Goal: Information Seeking & Learning: Learn about a topic

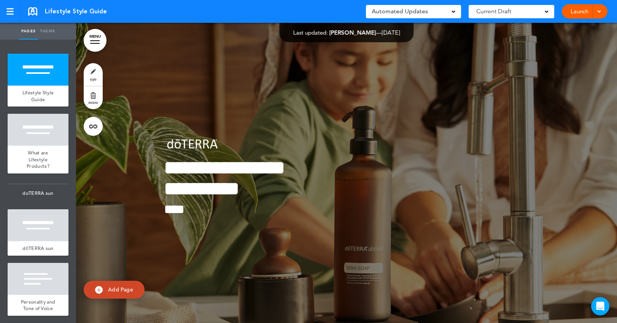
click at [200, 8] on div "Lifestyle Style Guide Saved! Automated Updates 0 Auto policy updates 🎉 Updating…" at bounding box center [308, 11] width 617 height 23
click at [180, 12] on div "Lifestyle Style Guide Saved! Automated Updates 0 Auto policy updates 🎉 Updating…" at bounding box center [308, 11] width 617 height 23
click at [60, 146] on div "What are Lifestyle Products?" at bounding box center [38, 160] width 61 height 28
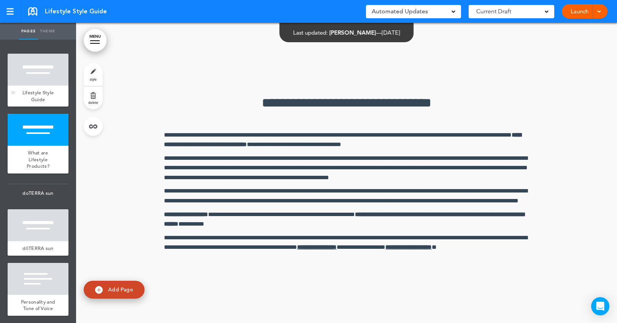
click at [52, 90] on span "Lifestyle Style Guide" at bounding box center [38, 95] width 32 height 13
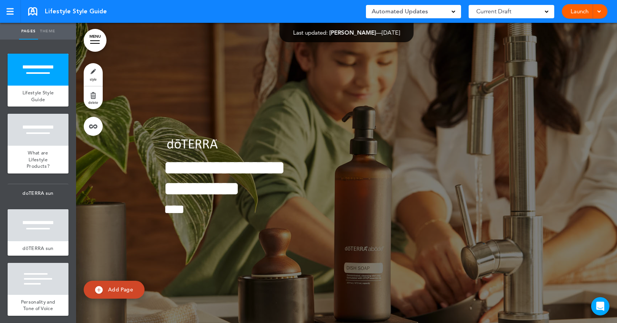
scroll to position [300, 0]
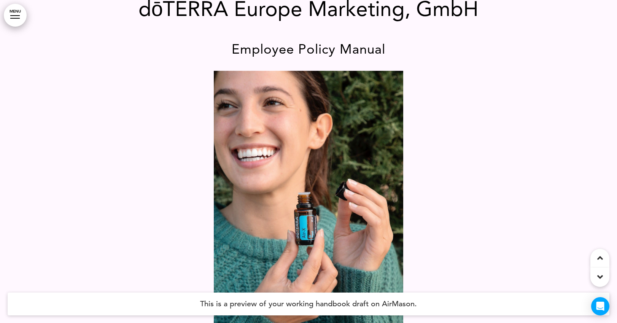
scroll to position [46, 0]
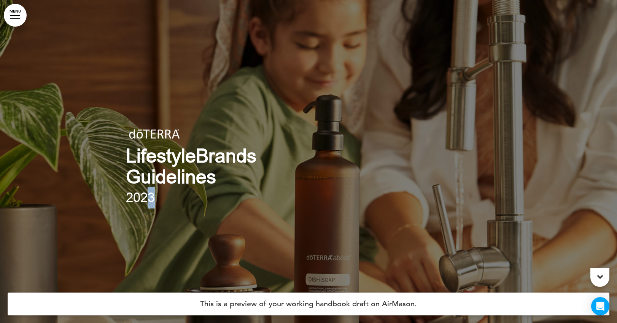
click at [151, 196] on span "2023" at bounding box center [140, 198] width 29 height 18
click at [124, 11] on div at bounding box center [308, 161] width 617 height 323
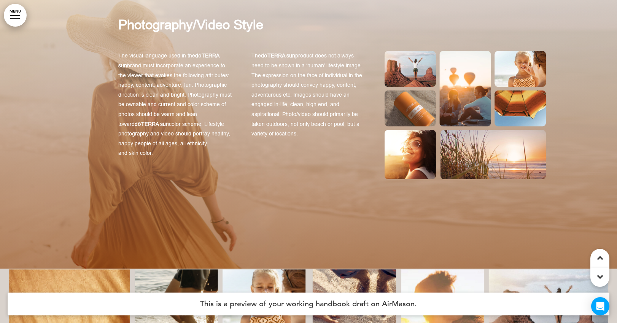
scroll to position [3721, 0]
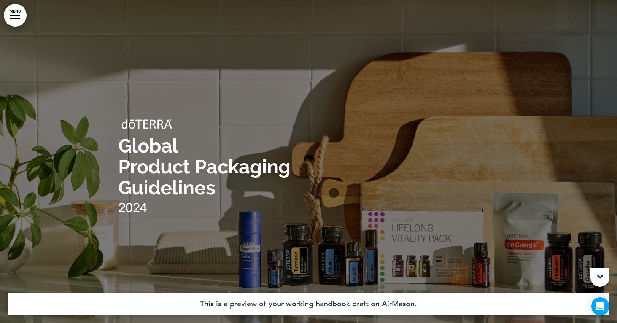
click at [175, 301] on h4 "This is a preview of your working handbook draft on AirMason." at bounding box center [309, 304] width 602 height 23
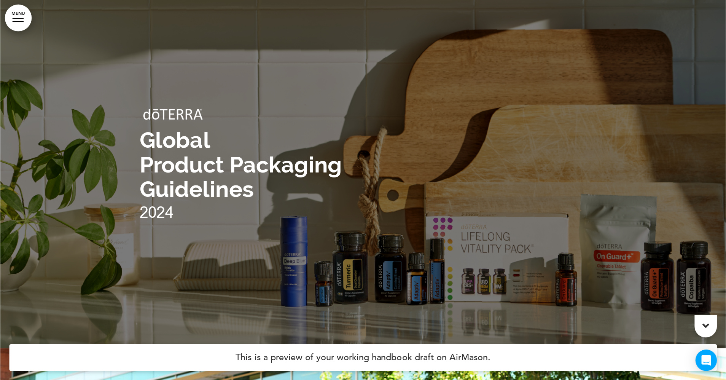
scroll to position [27, 0]
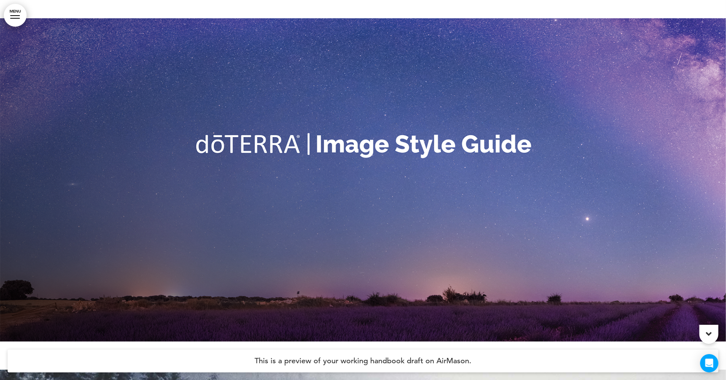
scroll to position [10, 0]
